Goal: Information Seeking & Learning: Learn about a topic

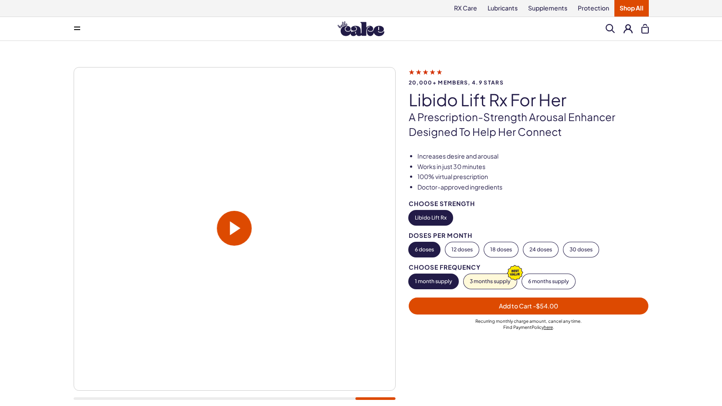
click at [232, 229] on span at bounding box center [235, 228] width 10 height 14
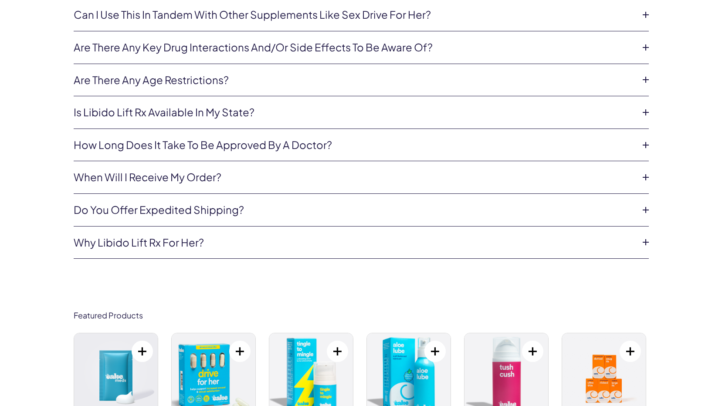
scroll to position [2425, 0]
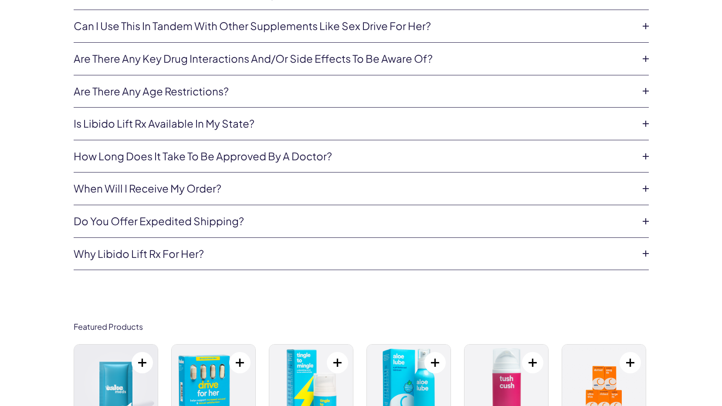
click at [645, 253] on icon at bounding box center [645, 253] width 13 height 13
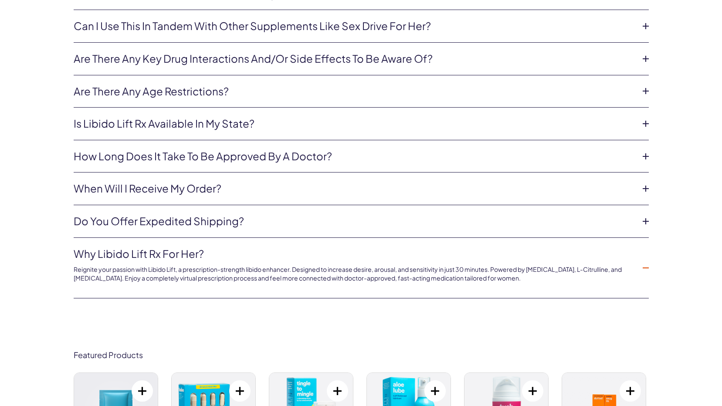
click at [646, 125] on icon at bounding box center [645, 123] width 13 height 13
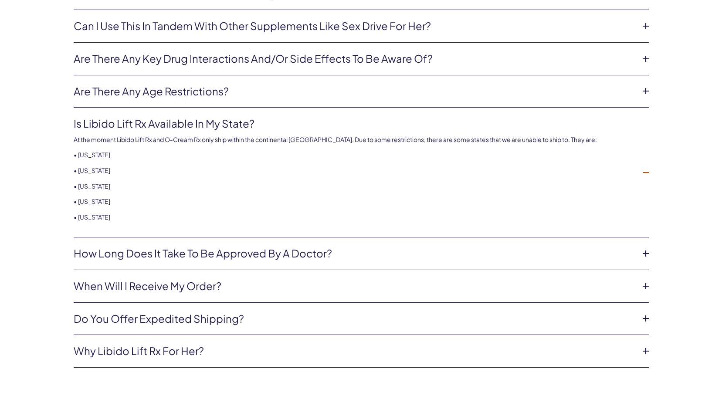
click at [651, 170] on icon at bounding box center [645, 172] width 13 height 13
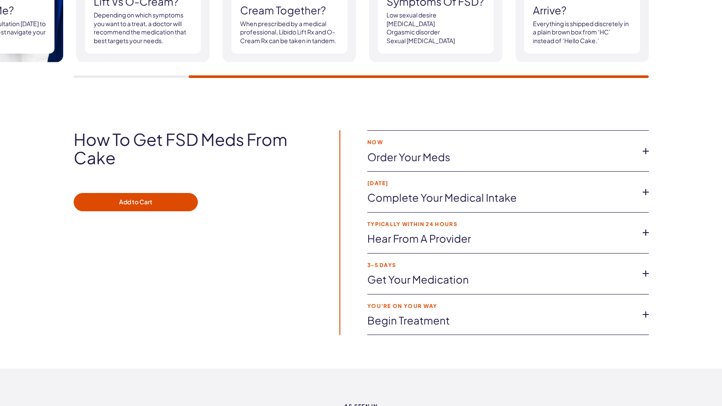
scroll to position [822, 0]
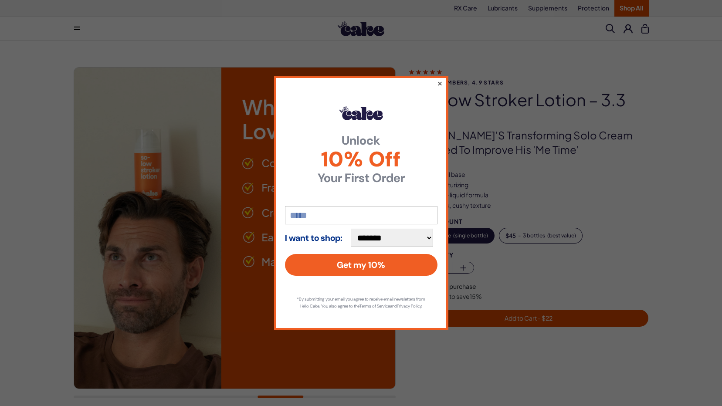
click at [438, 80] on button "×" at bounding box center [440, 83] width 6 height 10
click at [441, 78] on button "×" at bounding box center [440, 83] width 6 height 10
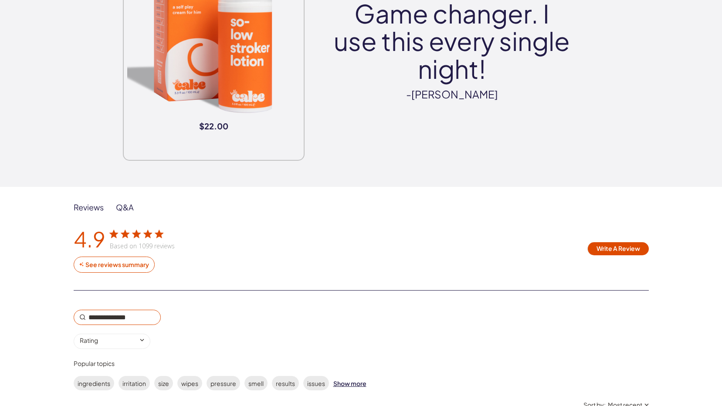
scroll to position [1242, 0]
